Goal: Communication & Community: Answer question/provide support

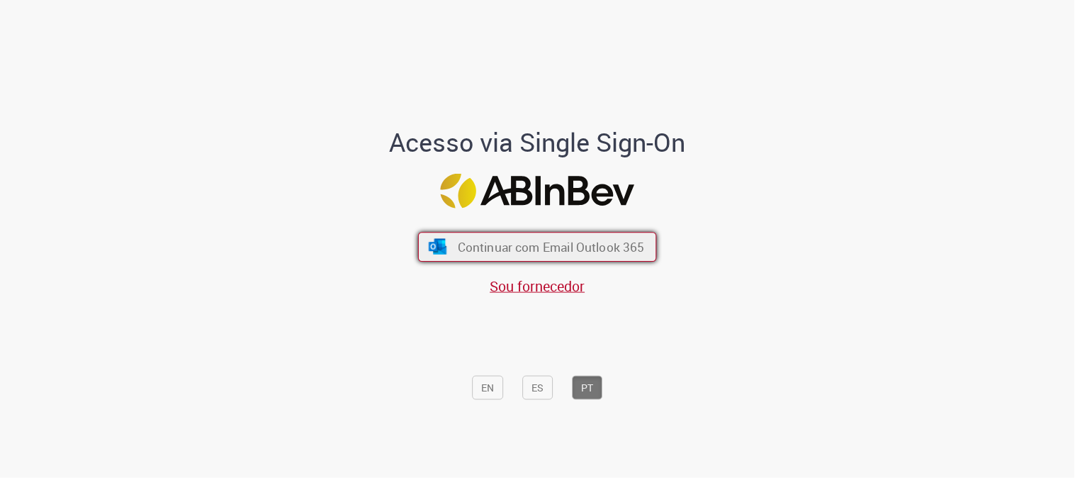
click at [526, 246] on span "Continuar com Email Outlook 365" at bounding box center [551, 247] width 187 height 16
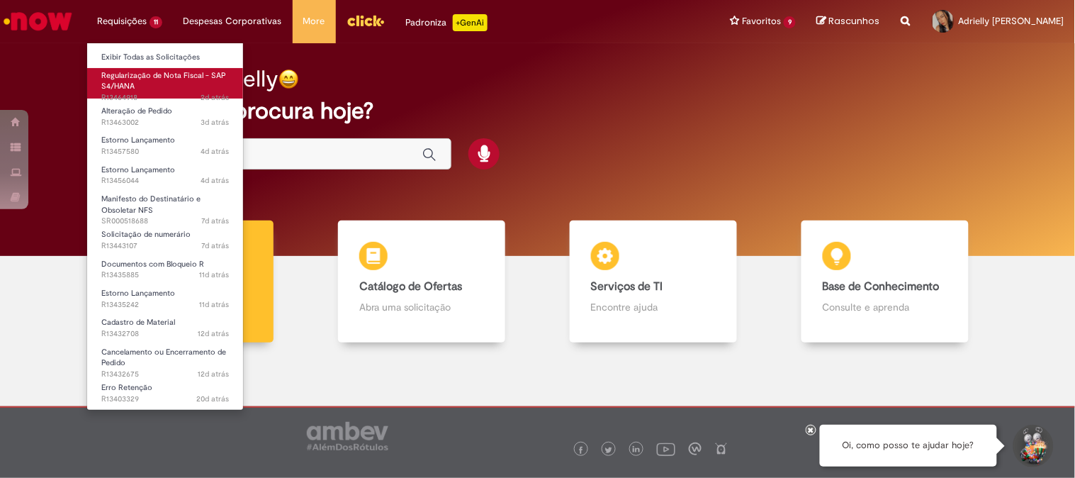
click at [157, 82] on link "Regularização de Nota Fiscal - SAP S4/HANA 2d atrás 2 dias atrás R13464918" at bounding box center [165, 83] width 156 height 30
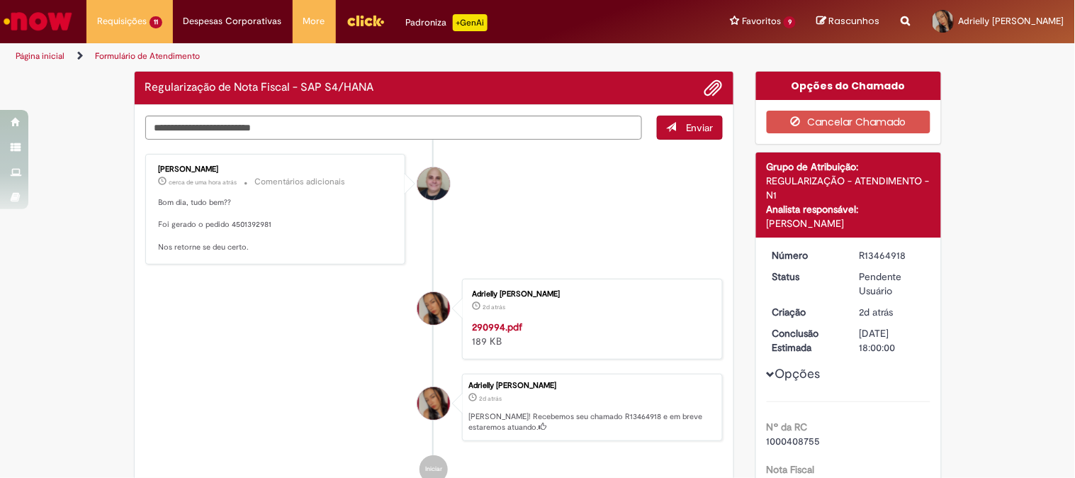
click at [246, 223] on p "Bom dia, tudo bem?? Foi gerado o pedido 4501392981 Nos retorne se deu certo." at bounding box center [277, 225] width 236 height 56
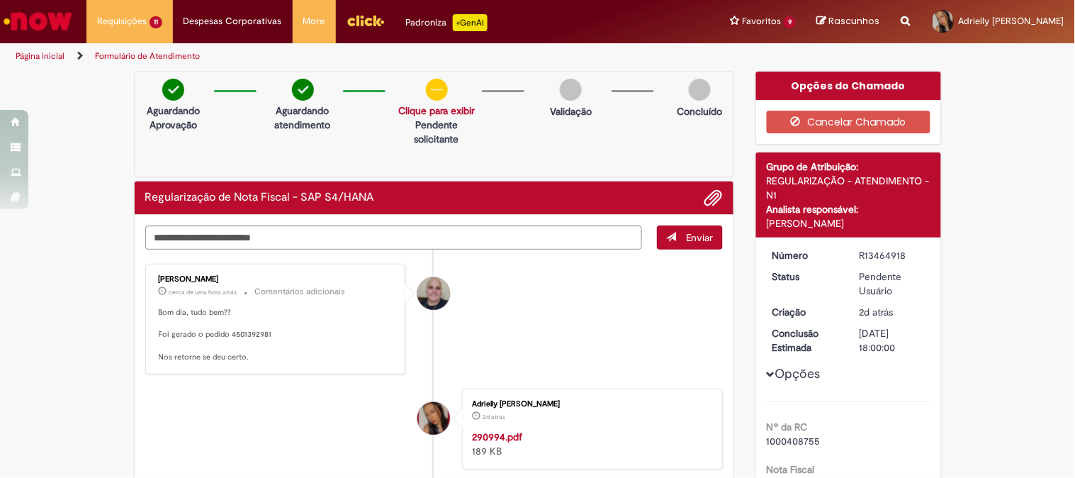
click at [246, 223] on div "Enviar Leonardo Manoel De Souza cerca de uma hora atrás cerca de uma hora atrás…" at bounding box center [435, 423] width 600 height 417
click at [246, 333] on p "Bom dia, tudo bem?? Foi gerado o pedido 4501392981 Nos retorne se deu certo." at bounding box center [277, 335] width 236 height 56
copy p "4501392981"
click at [365, 244] on textarea "Digite sua mensagem aqui..." at bounding box center [394, 237] width 498 height 24
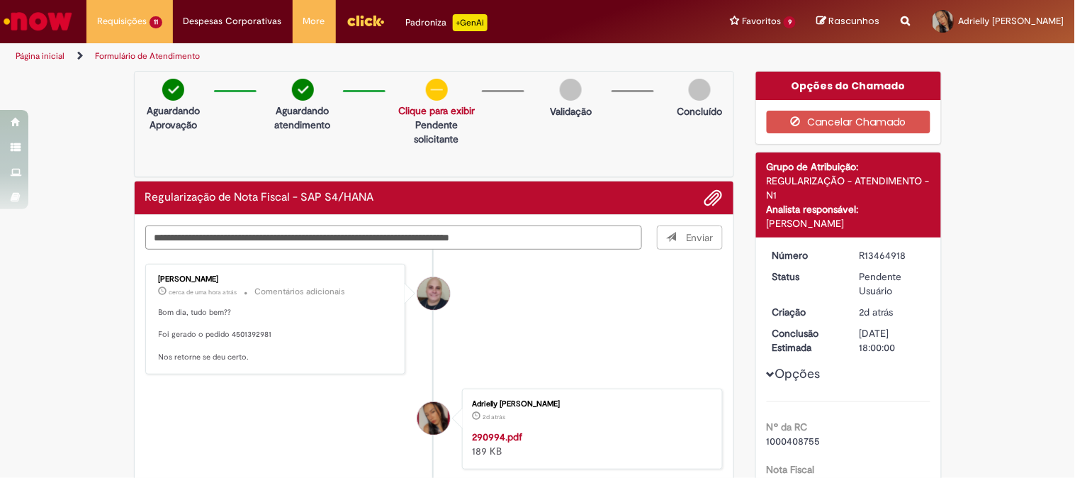
type textarea "**********"
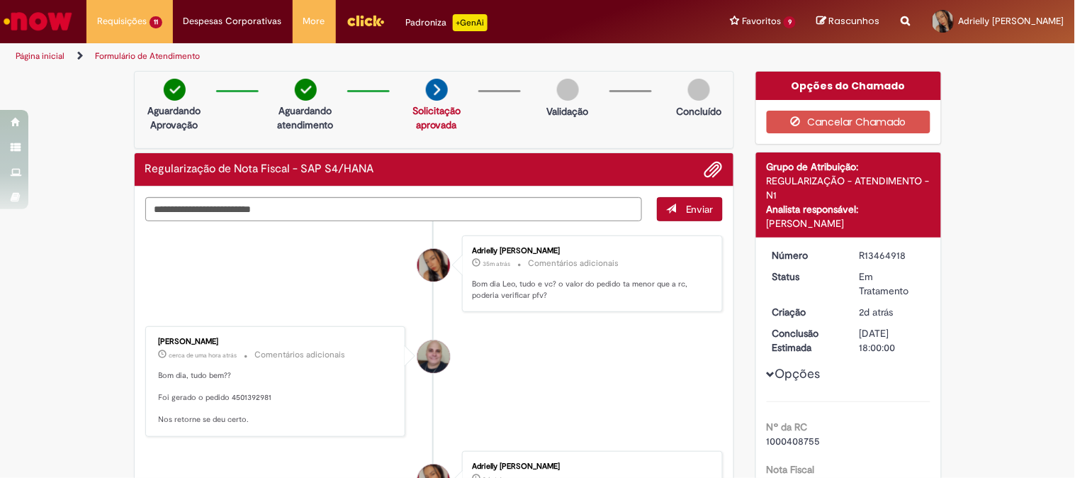
click at [32, 38] on link "Ir para a Homepage" at bounding box center [38, 21] width 76 height 43
